Goal: Information Seeking & Learning: Learn about a topic

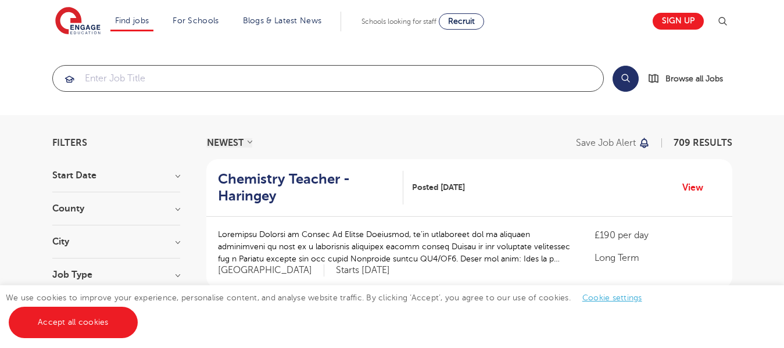
click at [385, 76] on input "search" at bounding box center [328, 79] width 550 height 26
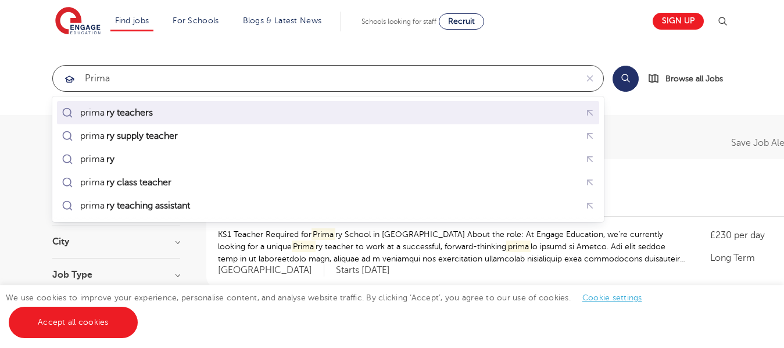
click at [296, 117] on div "prima ry teachers" at bounding box center [328, 113] width 538 height 18
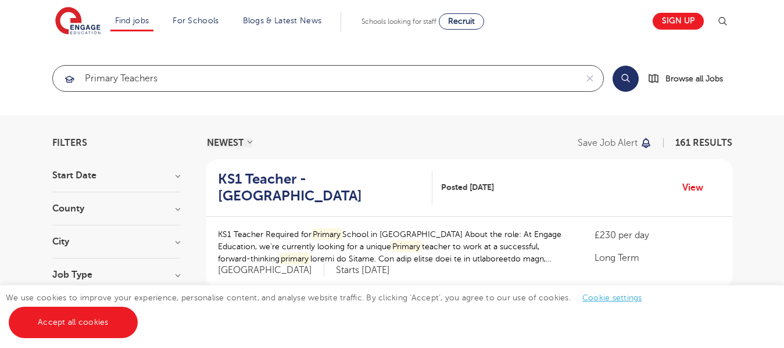
type input "primary teachers"
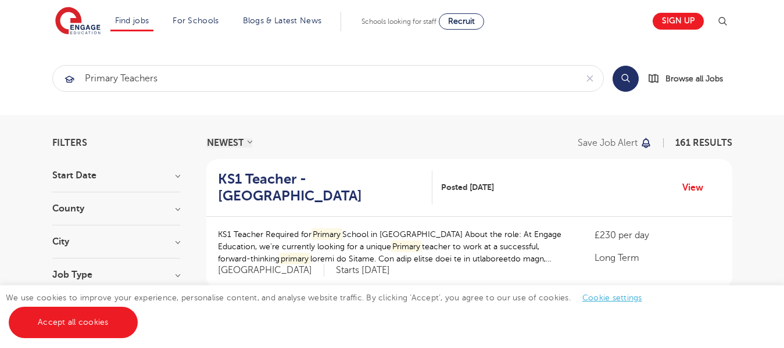
click at [632, 84] on button "Search" at bounding box center [626, 79] width 26 height 26
click at [175, 207] on h3 "County" at bounding box center [116, 208] width 128 height 9
click at [70, 232] on label "London 91" at bounding box center [125, 240] width 110 height 31
click at [70, 232] on input "London 91" at bounding box center [74, 231] width 8 height 8
checkbox input "true"
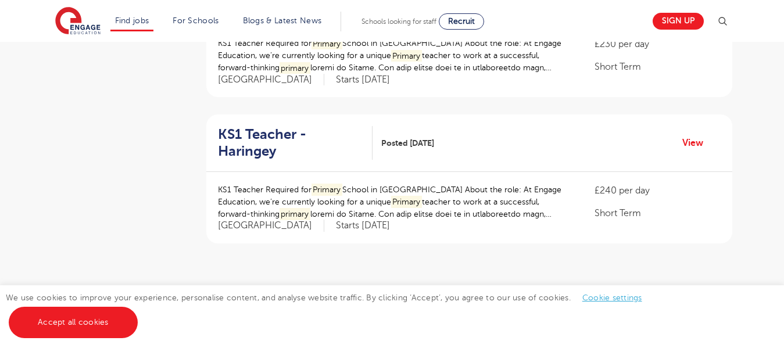
scroll to position [1460, 0]
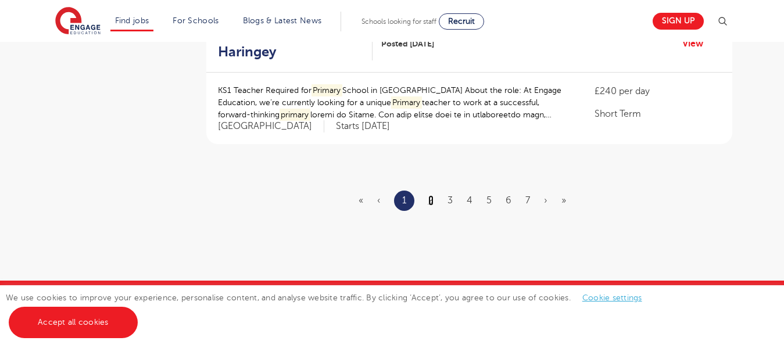
click at [433, 195] on link "2" at bounding box center [430, 200] width 5 height 10
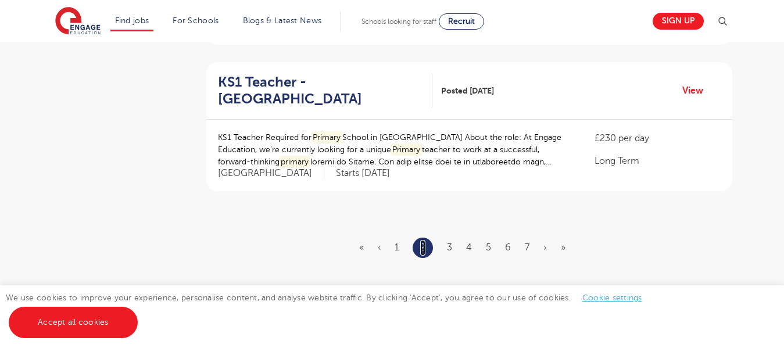
scroll to position [1416, 0]
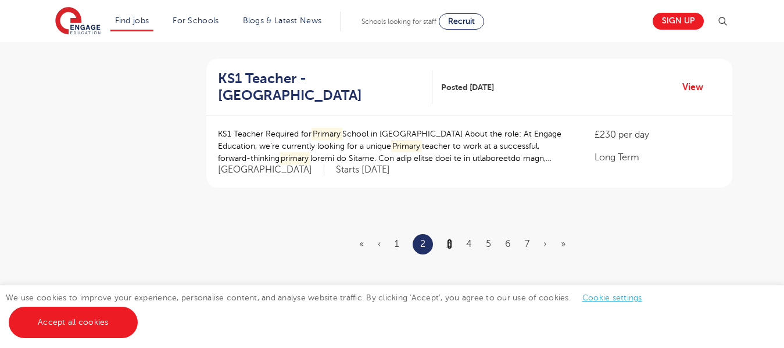
click at [450, 239] on link "3" at bounding box center [449, 244] width 5 height 10
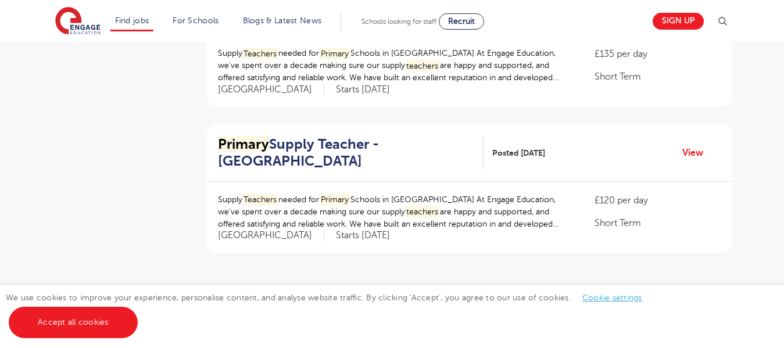
scroll to position [1395, 0]
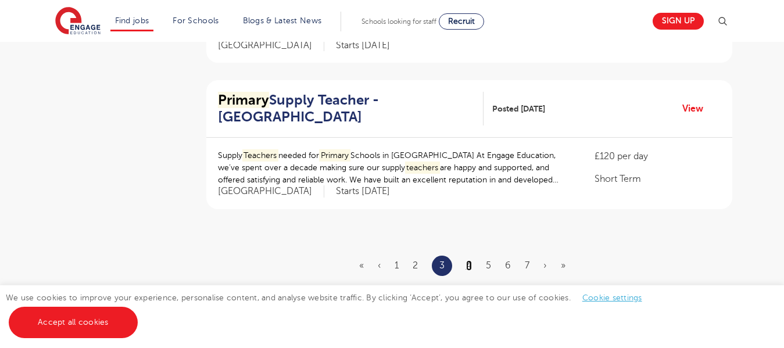
click at [470, 260] on link "4" at bounding box center [469, 265] width 6 height 10
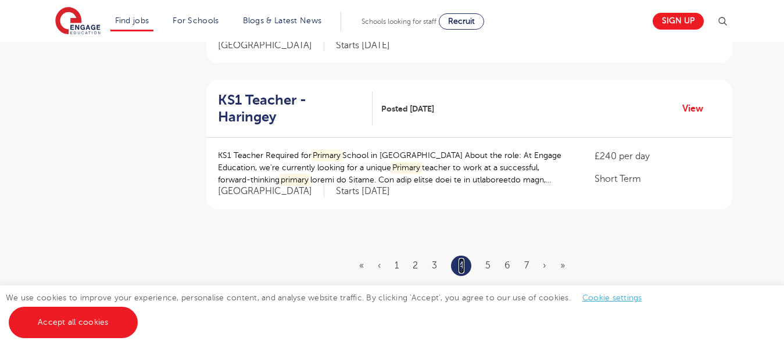
scroll to position [0, 0]
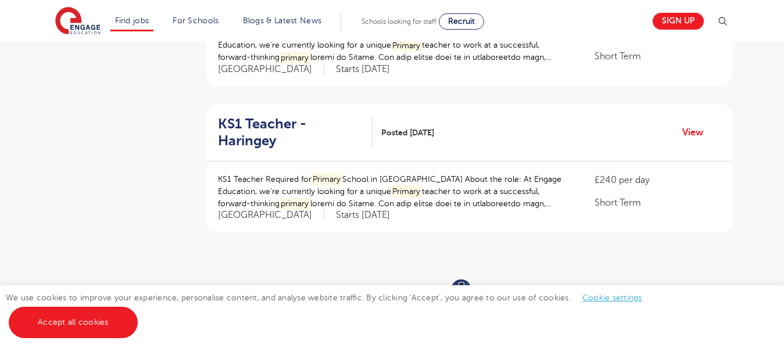
scroll to position [1374, 0]
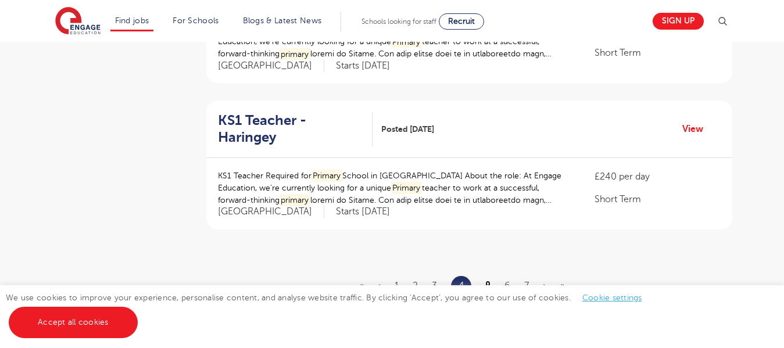
click at [489, 281] on link "5" at bounding box center [487, 286] width 5 height 10
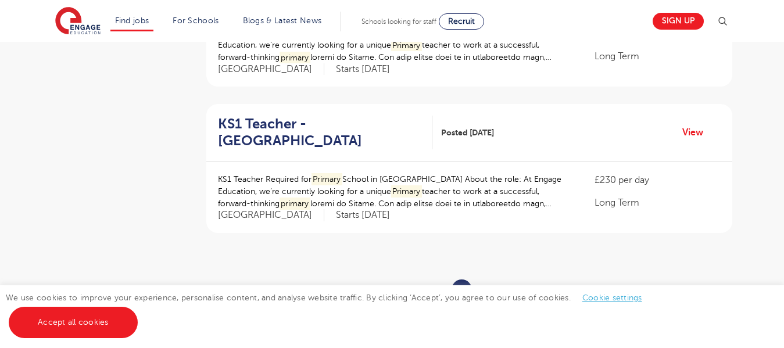
scroll to position [1395, 0]
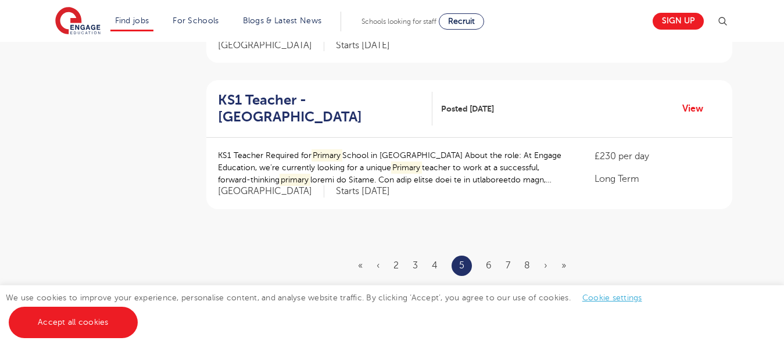
click at [493, 256] on ul "« ‹ 2 3 4 5 6 7 8 › »" at bounding box center [469, 266] width 222 height 20
click at [491, 260] on link "6" at bounding box center [489, 265] width 6 height 10
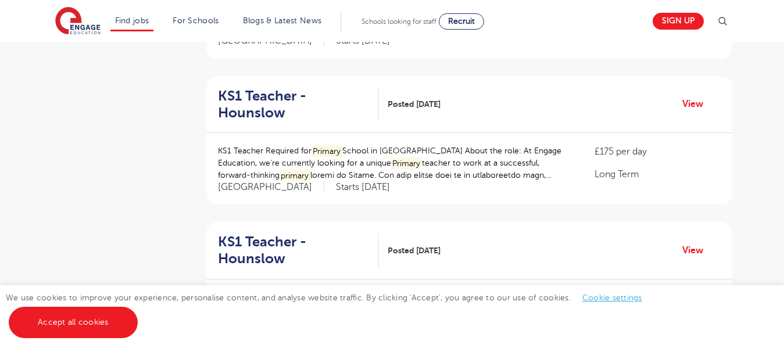
scroll to position [1313, 0]
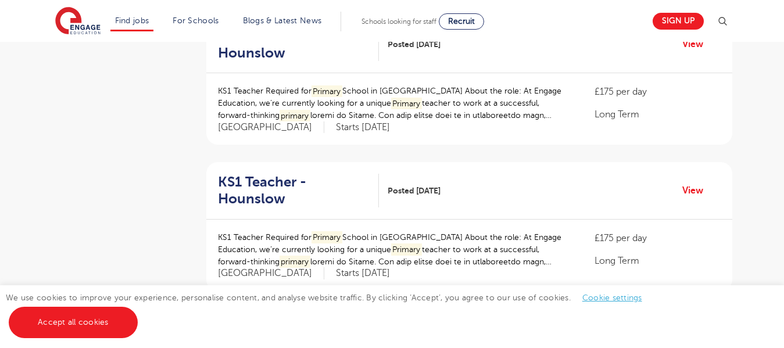
click at [488, 342] on link "7" at bounding box center [488, 347] width 5 height 10
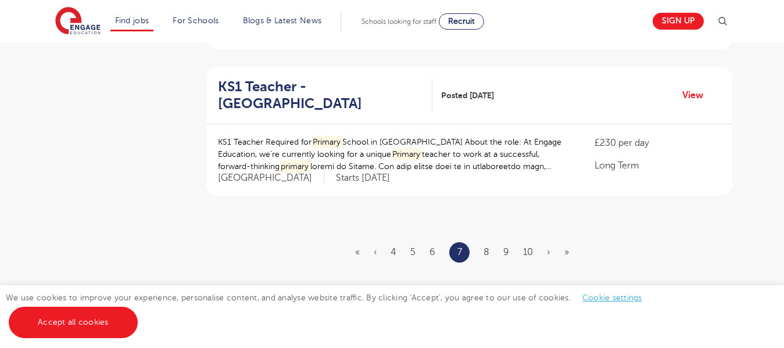
scroll to position [1467, 0]
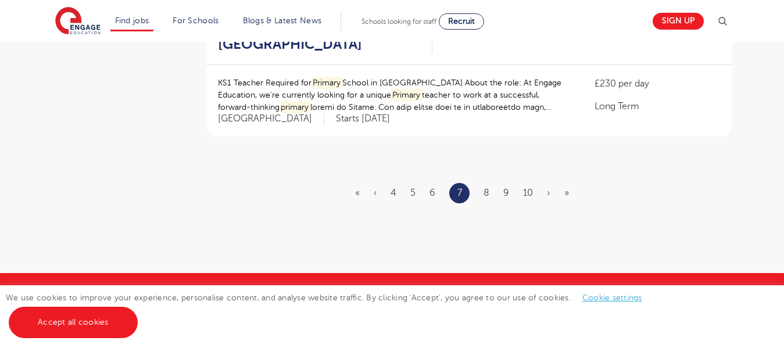
click at [490, 183] on ul "« ‹ 4 5 6 7 8 9 10 › »" at bounding box center [469, 193] width 228 height 20
click at [489, 188] on link "8" at bounding box center [487, 193] width 6 height 10
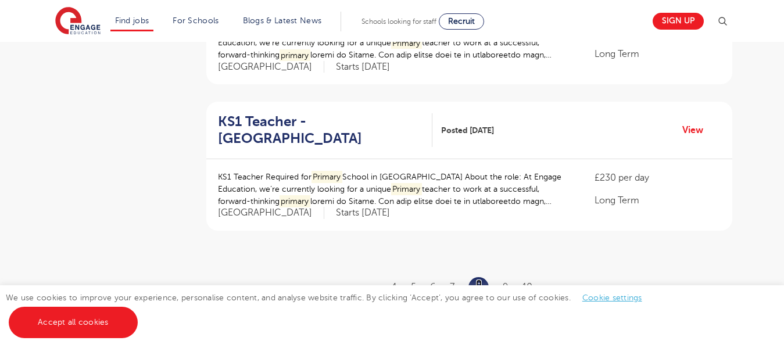
scroll to position [1390, 0]
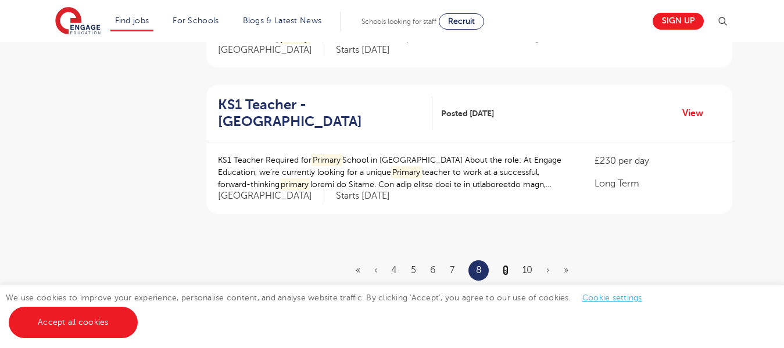
click at [507, 265] on link "9" at bounding box center [506, 270] width 6 height 10
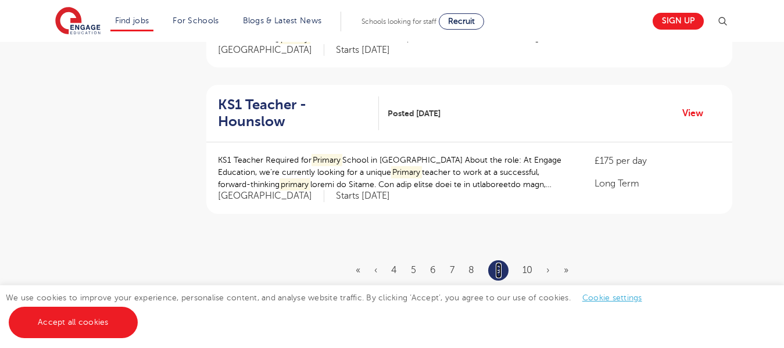
scroll to position [0, 0]
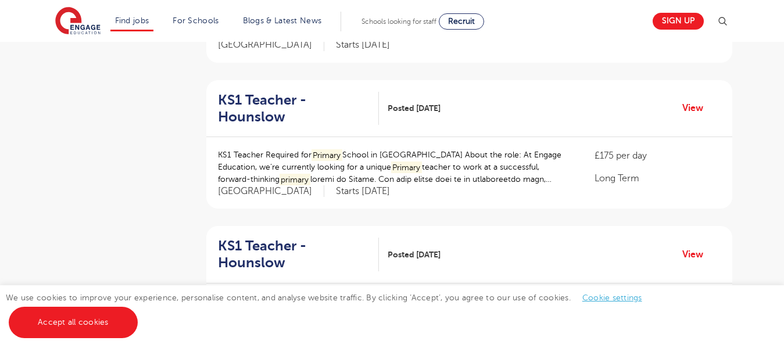
scroll to position [1259, 0]
